Goal: Find specific page/section: Find specific page/section

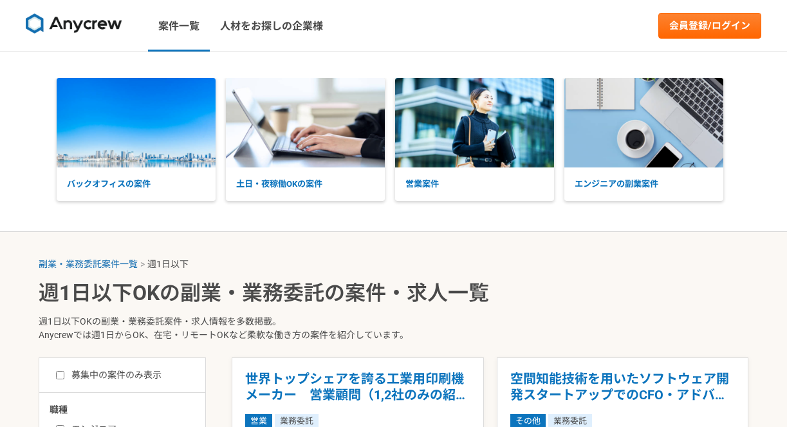
select select "1"
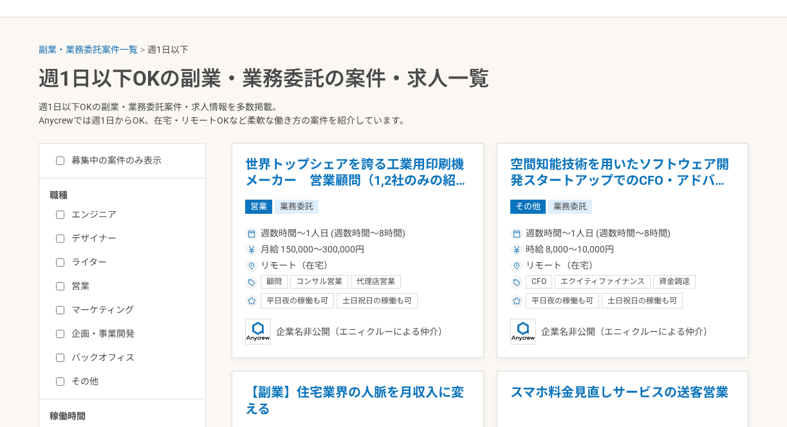
scroll to position [223, 0]
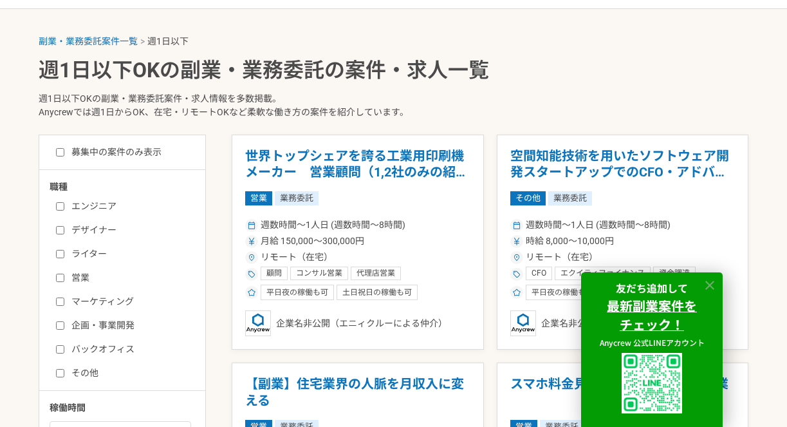
click at [709, 288] on icon at bounding box center [710, 285] width 15 height 15
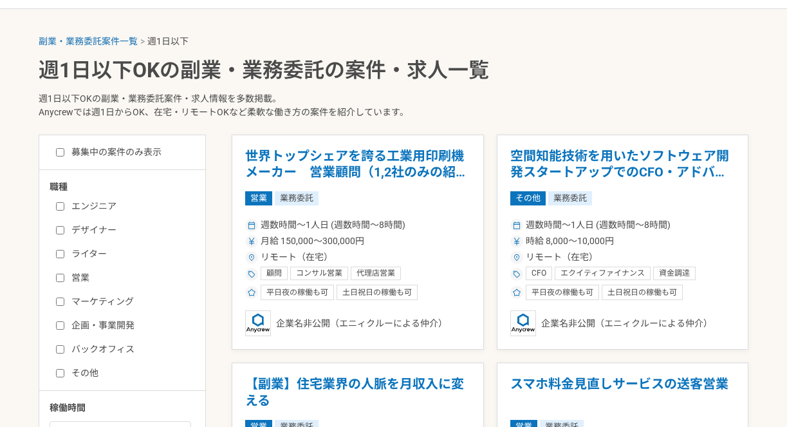
click at [57, 304] on input "マーケティング" at bounding box center [60, 301] width 8 height 8
checkbox input "true"
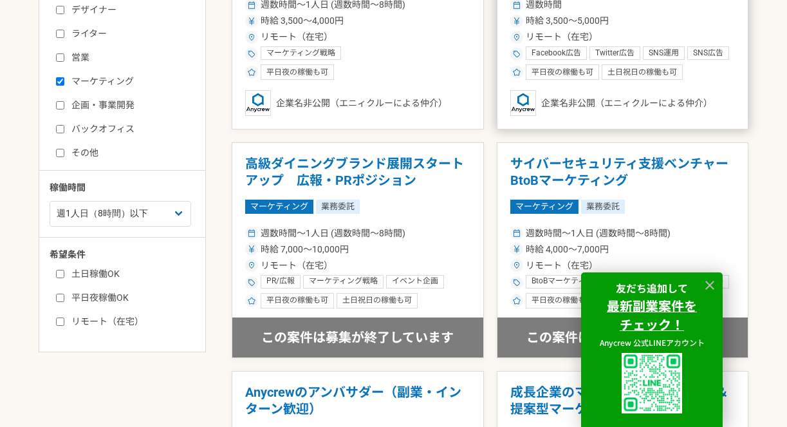
scroll to position [444, 0]
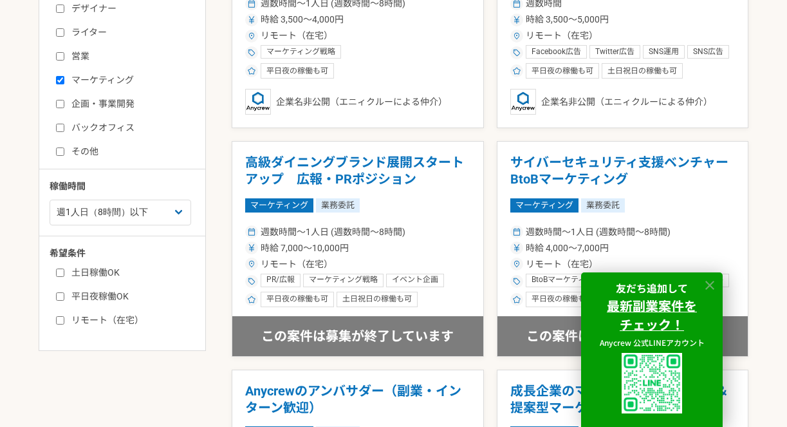
click at [708, 288] on icon at bounding box center [710, 285] width 15 height 15
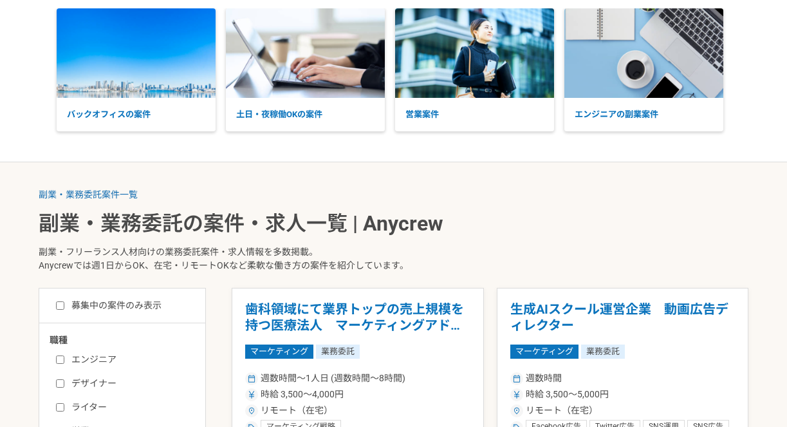
scroll to position [0, 0]
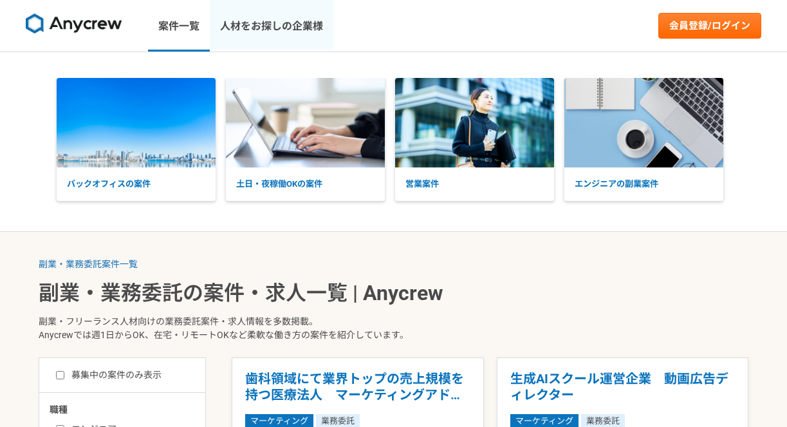
click at [256, 24] on link "人材をお探しの企業様" at bounding box center [272, 25] width 124 height 51
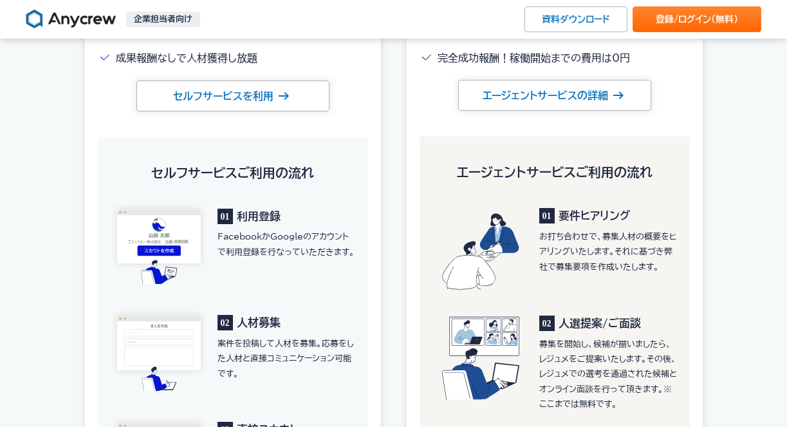
scroll to position [1853, 0]
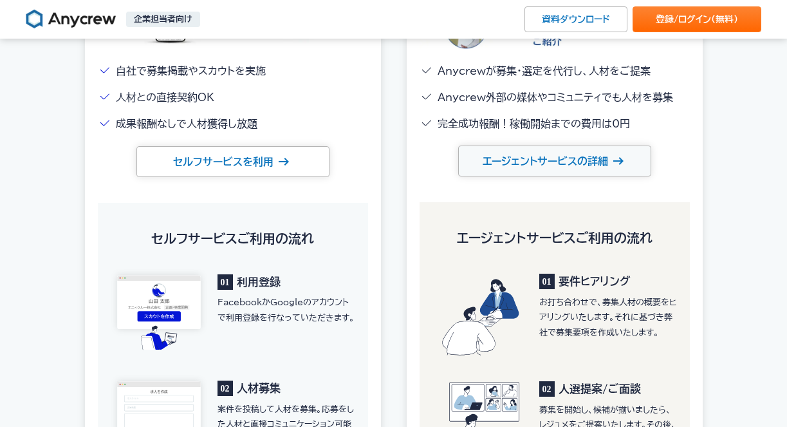
click at [529, 162] on link "エージェントサービスの詳細" at bounding box center [554, 160] width 193 height 31
